Goal: Task Accomplishment & Management: Use online tool/utility

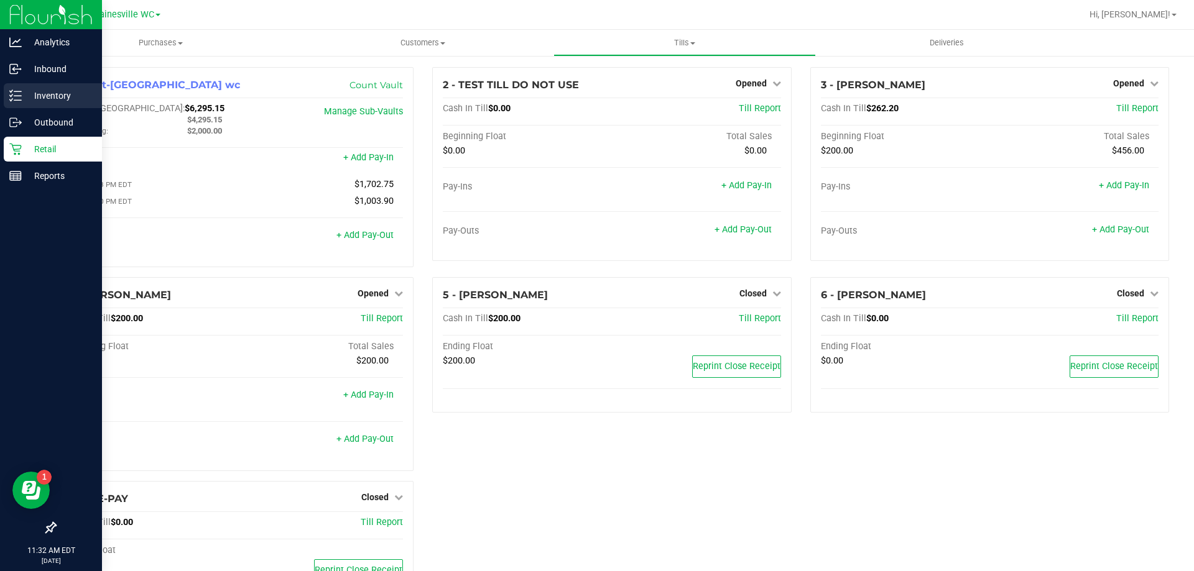
click at [28, 95] on p "Inventory" at bounding box center [59, 95] width 75 height 15
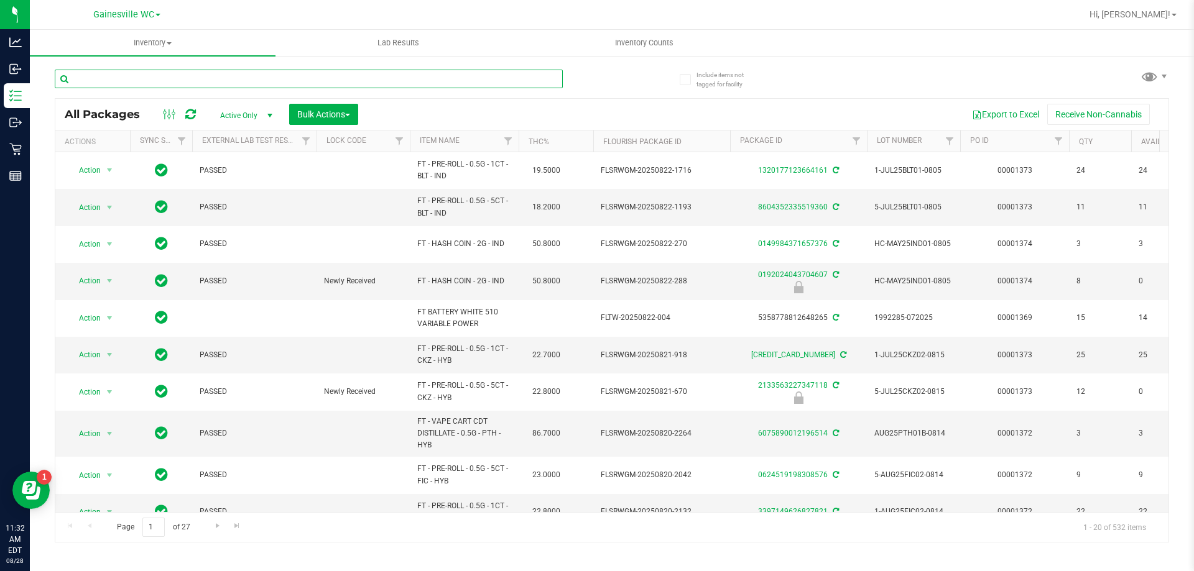
click at [195, 82] on input "text" at bounding box center [309, 79] width 508 height 19
type input "1281862646518489"
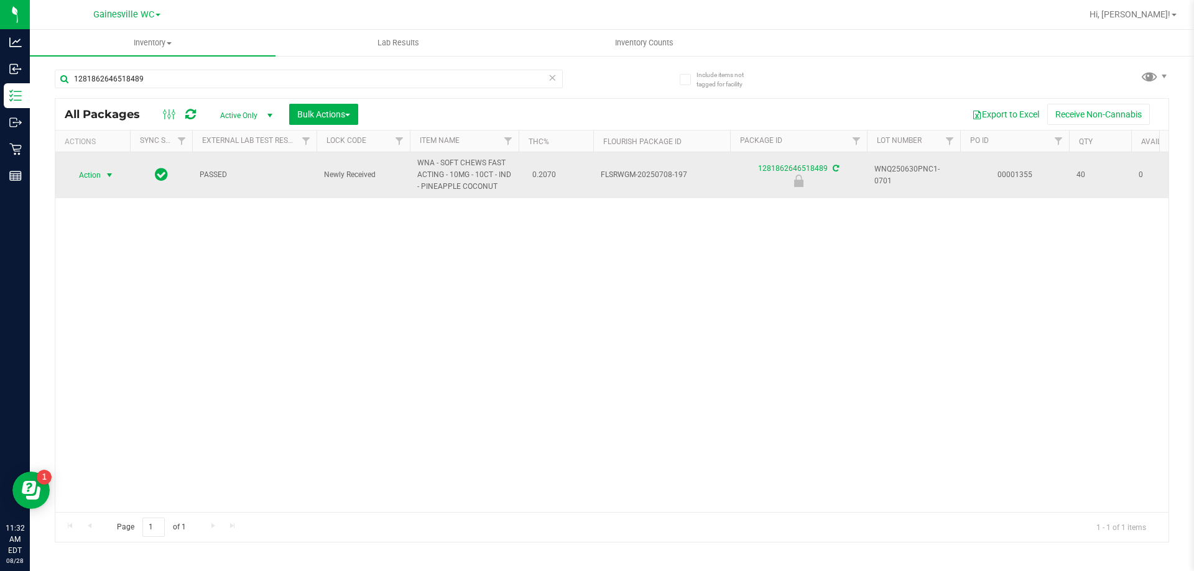
click at [100, 181] on span "Action" at bounding box center [85, 175] width 34 height 17
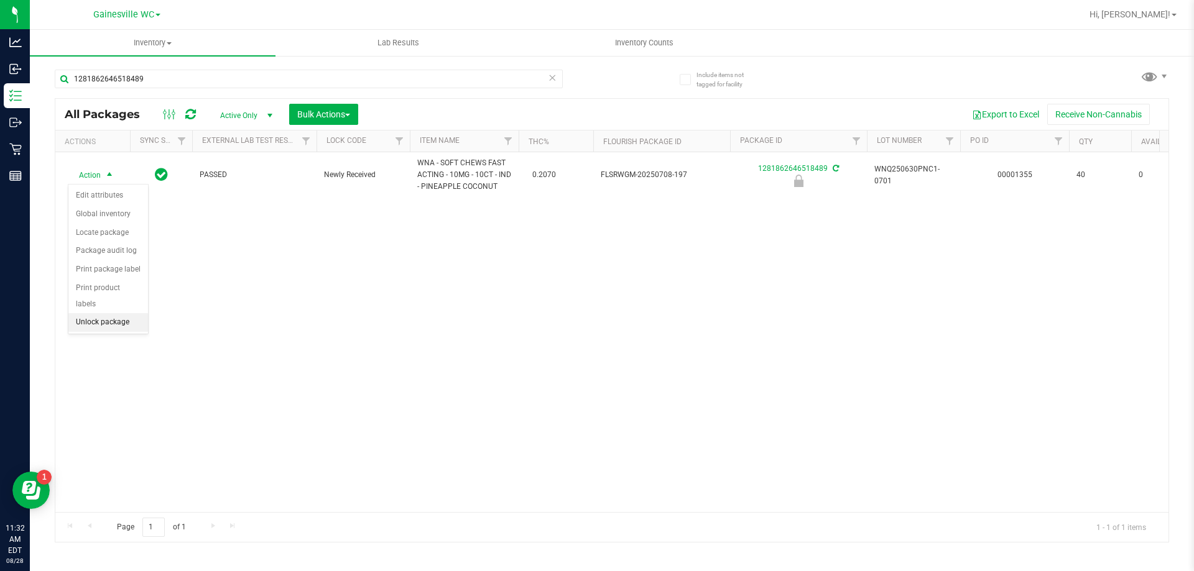
click at [90, 313] on li "Unlock package" at bounding box center [108, 322] width 80 height 19
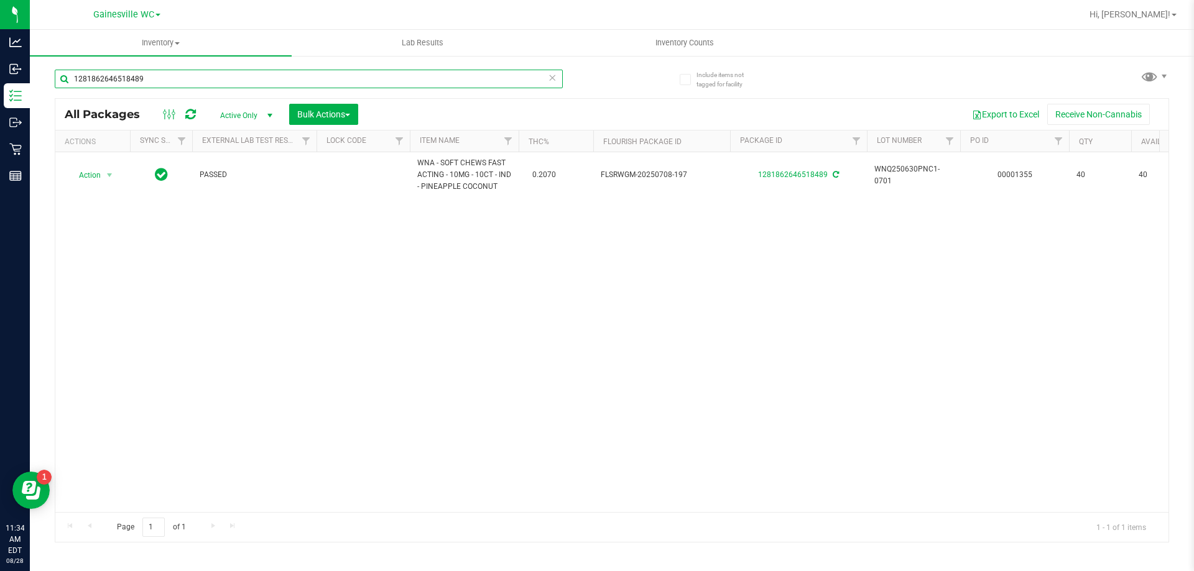
drag, startPoint x: 170, startPoint y: 79, endPoint x: 50, endPoint y: 78, distance: 119.4
click at [50, 78] on div "Include items not tagged for facility 1281862646518489 All Packages Active Only…" at bounding box center [612, 244] width 1164 height 379
type input "8207969855326720"
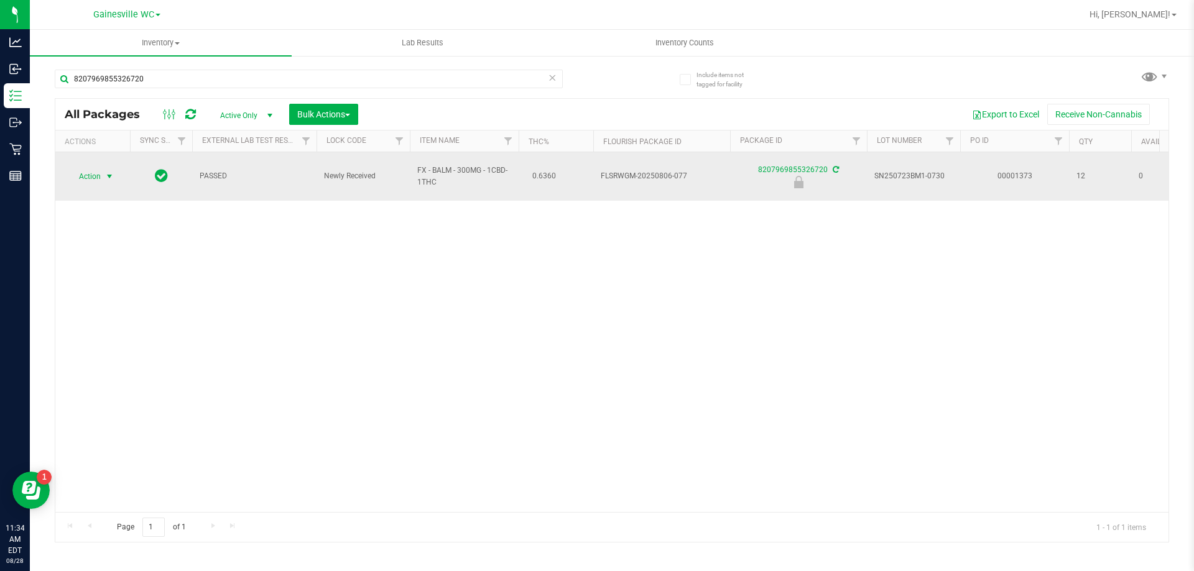
click at [116, 171] on span "select" at bounding box center [110, 176] width 16 height 17
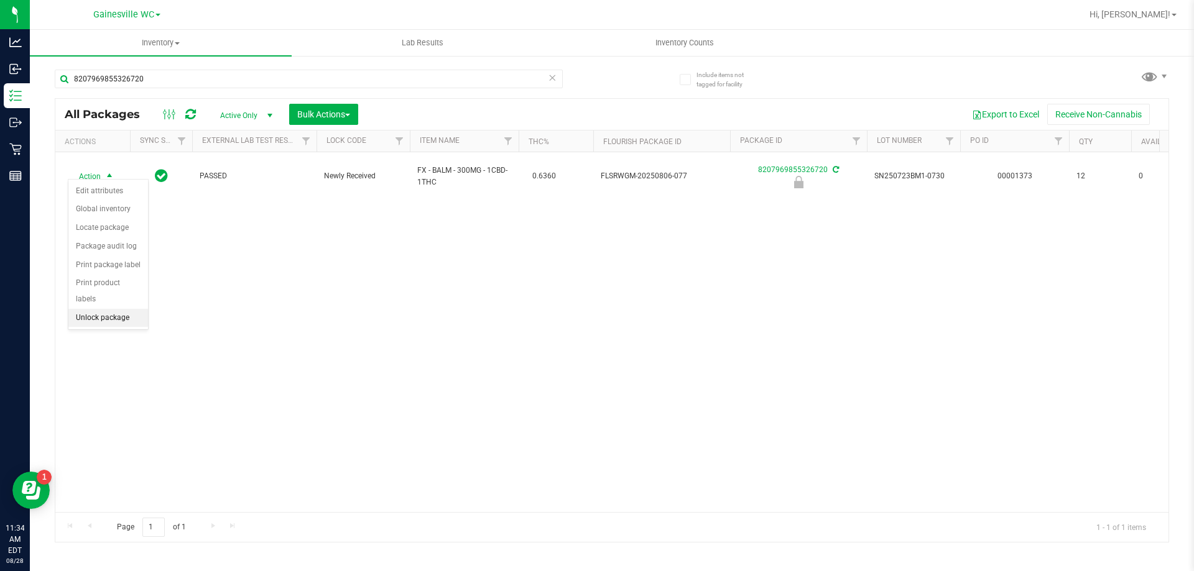
click at [109, 309] on li "Unlock package" at bounding box center [108, 318] width 80 height 19
